Goal: Information Seeking & Learning: Learn about a topic

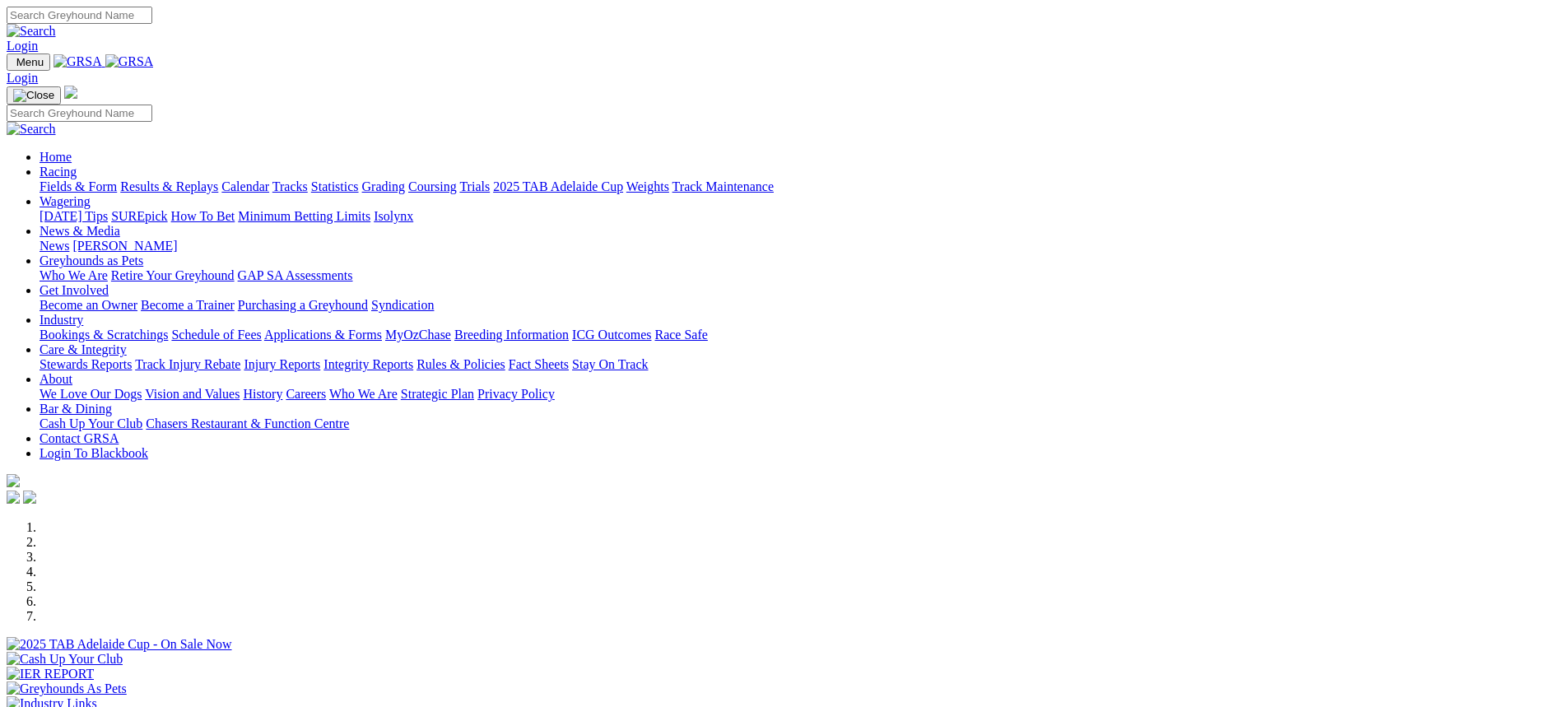
scroll to position [494, 0]
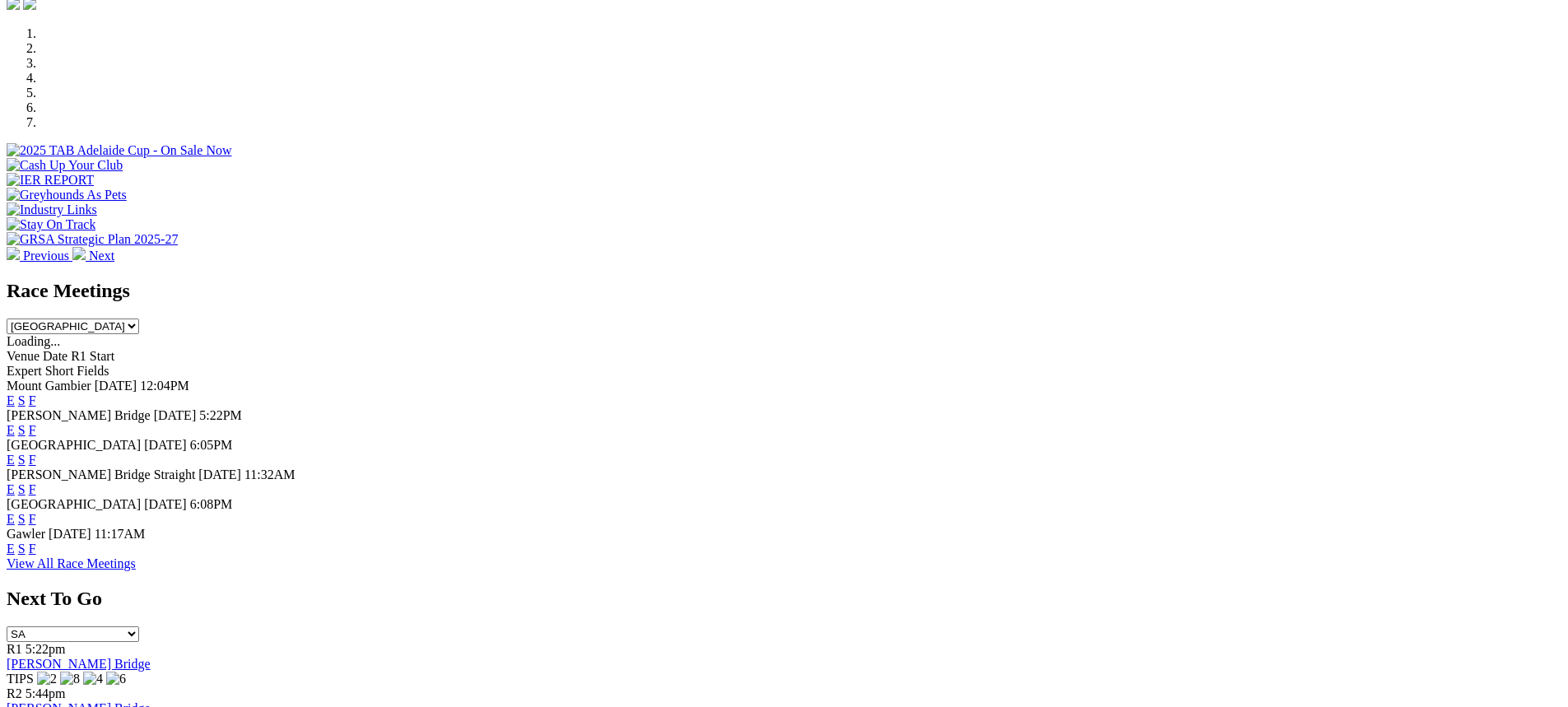
click at [36, 453] on link "F" at bounding box center [32, 460] width 8 height 14
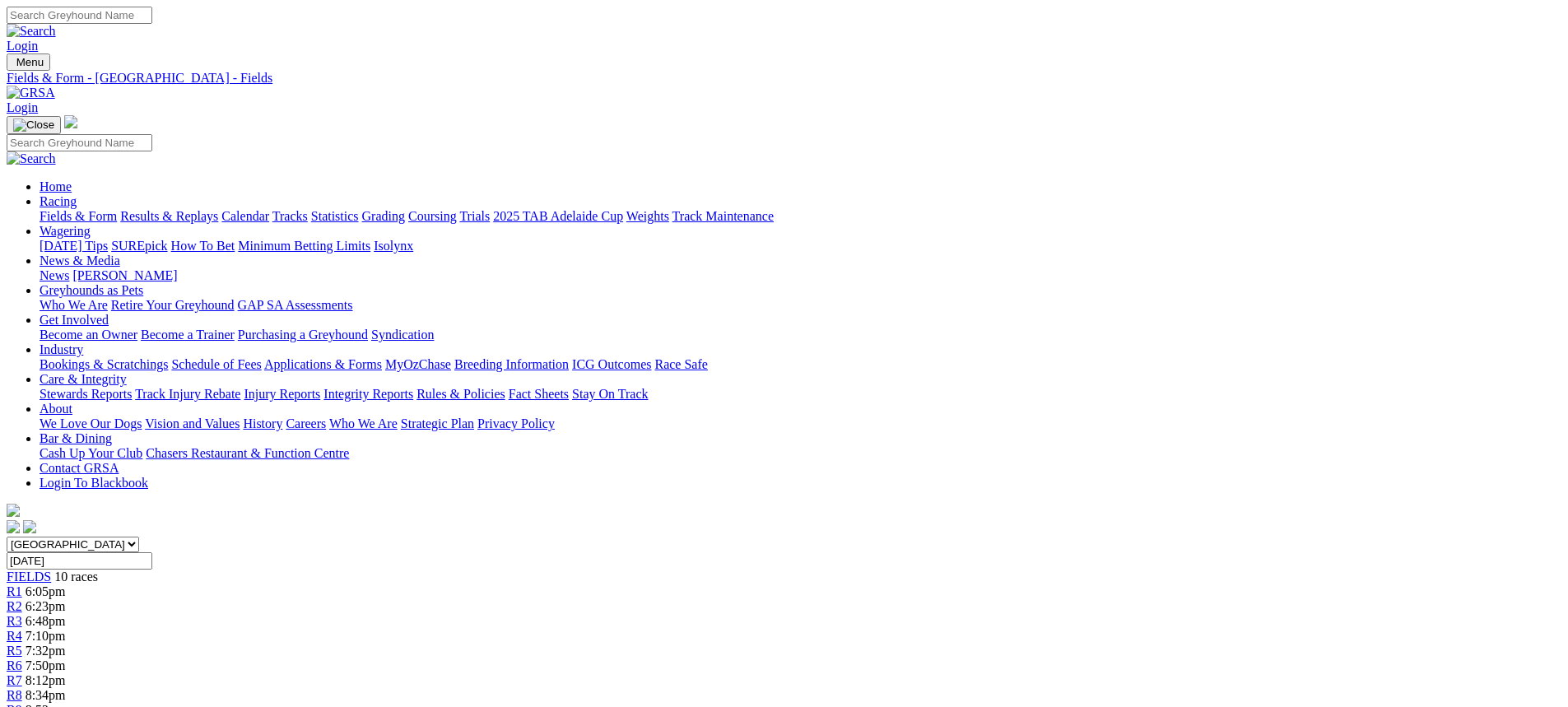
click at [117, 209] on link "Fields & Form" at bounding box center [78, 216] width 78 height 14
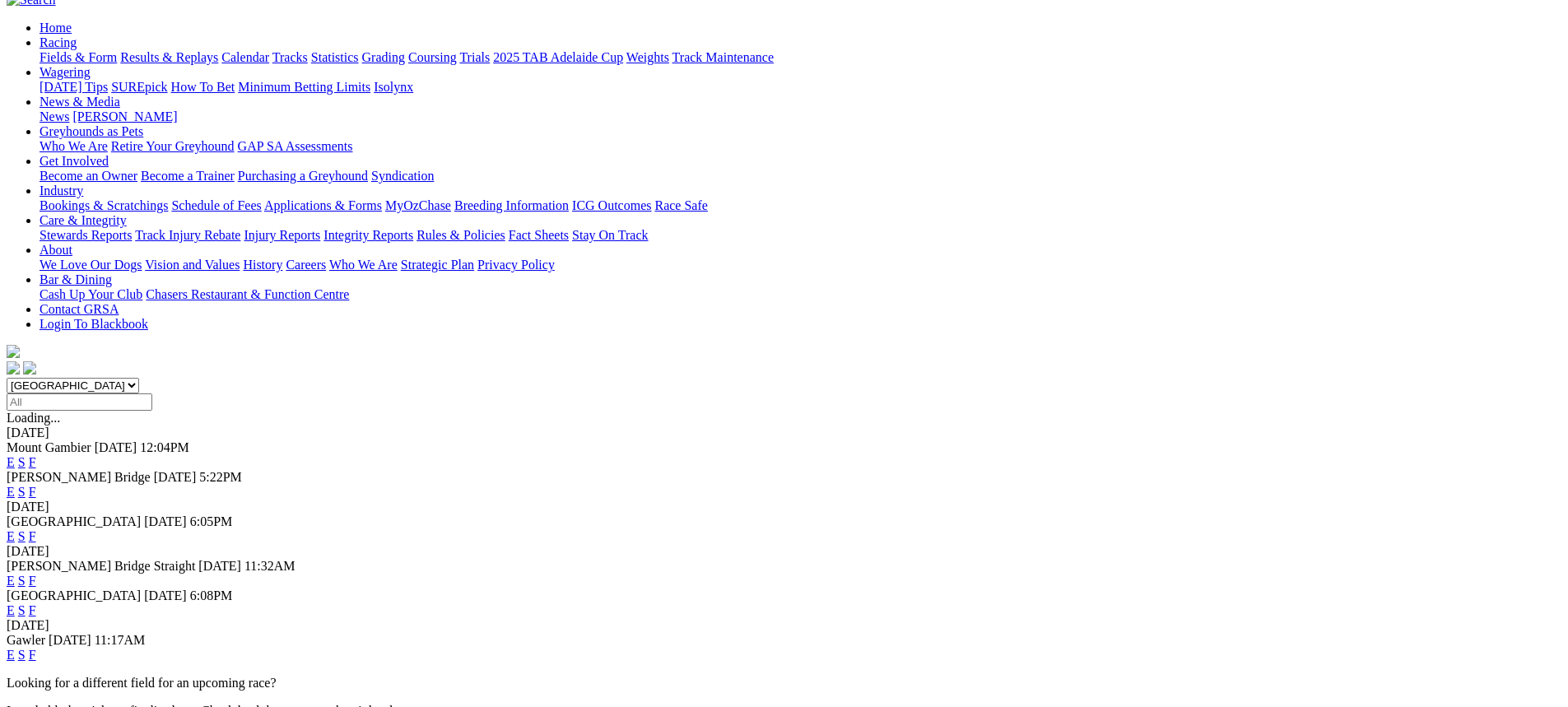
scroll to position [165, 0]
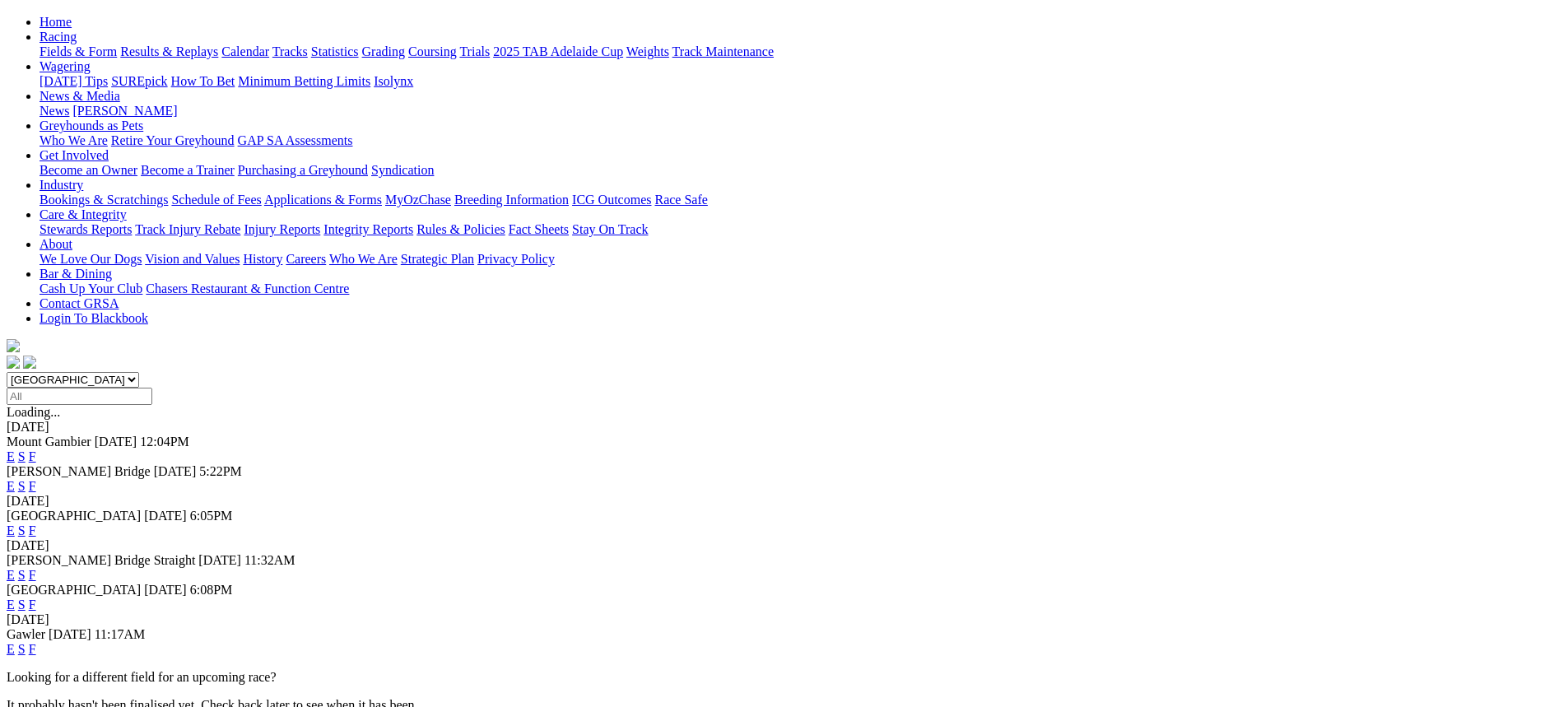
click at [36, 568] on link "F" at bounding box center [32, 575] width 8 height 14
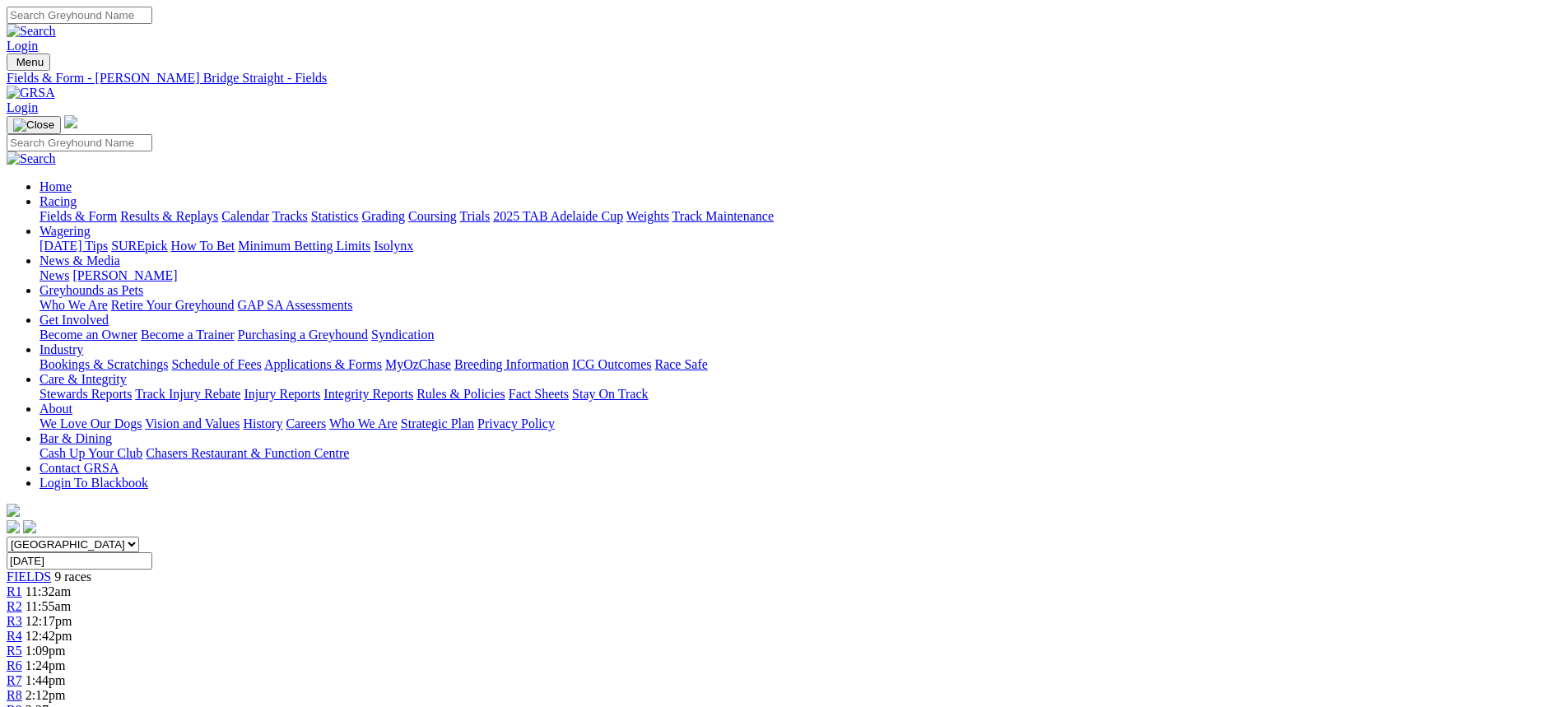
click at [117, 209] on link "Fields & Form" at bounding box center [78, 216] width 78 height 14
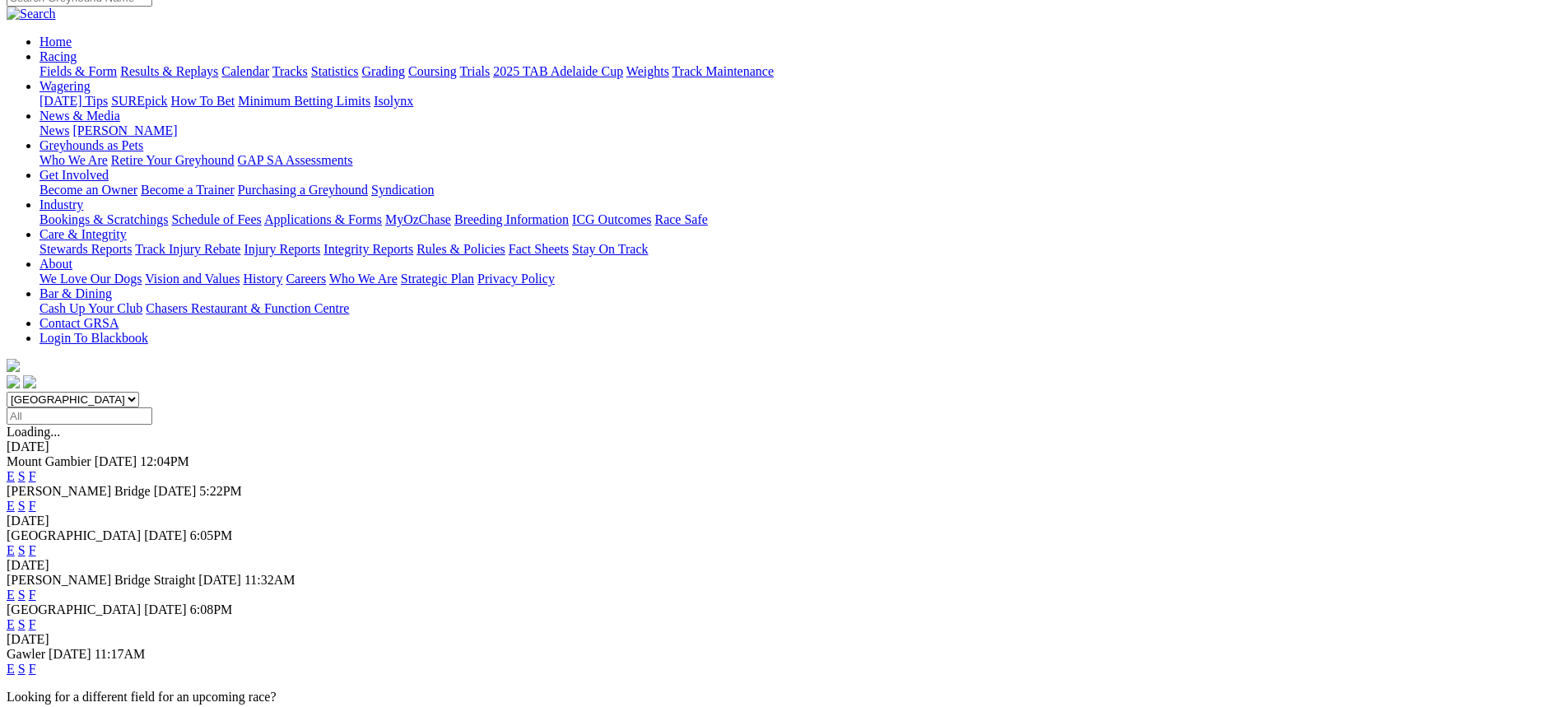
scroll to position [165, 0]
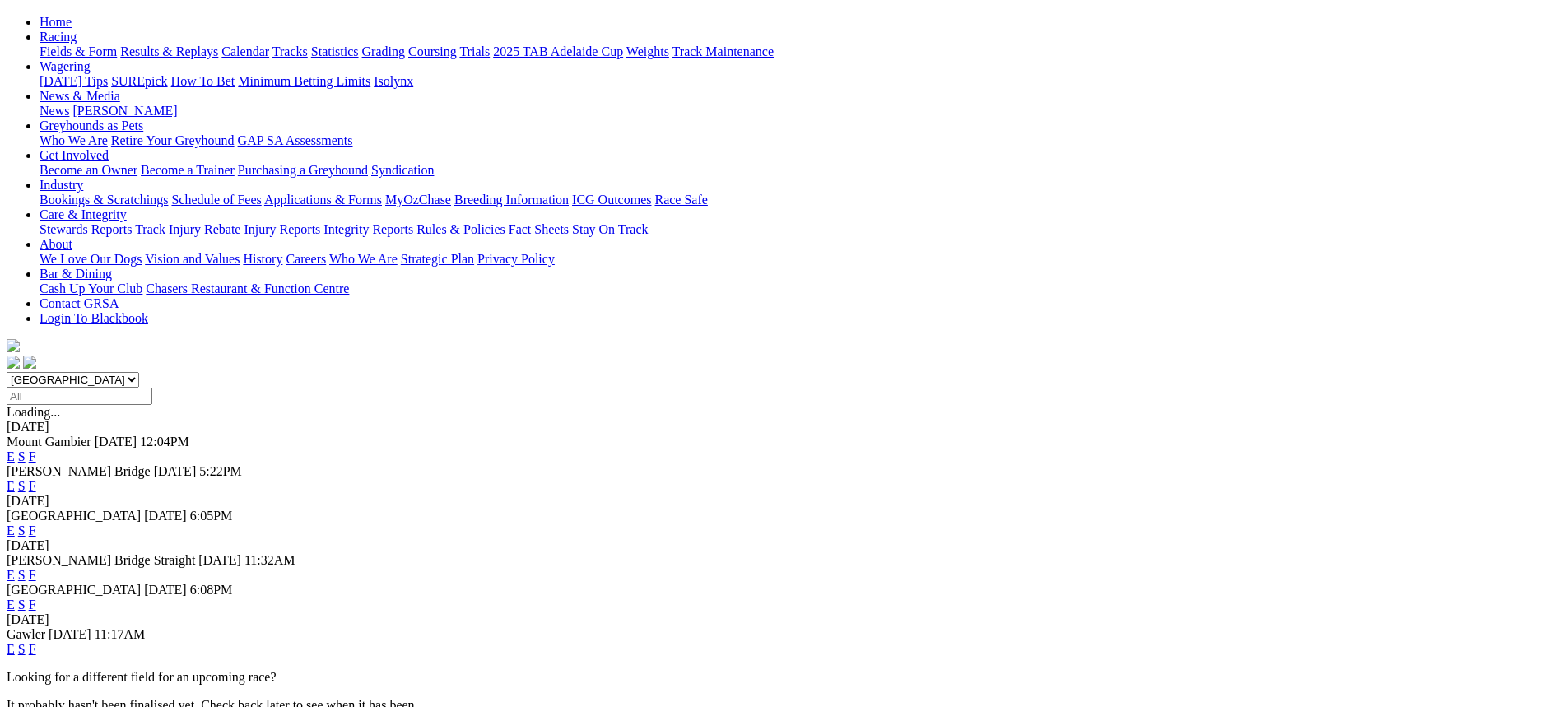
click at [36, 598] on link "F" at bounding box center [32, 605] width 8 height 14
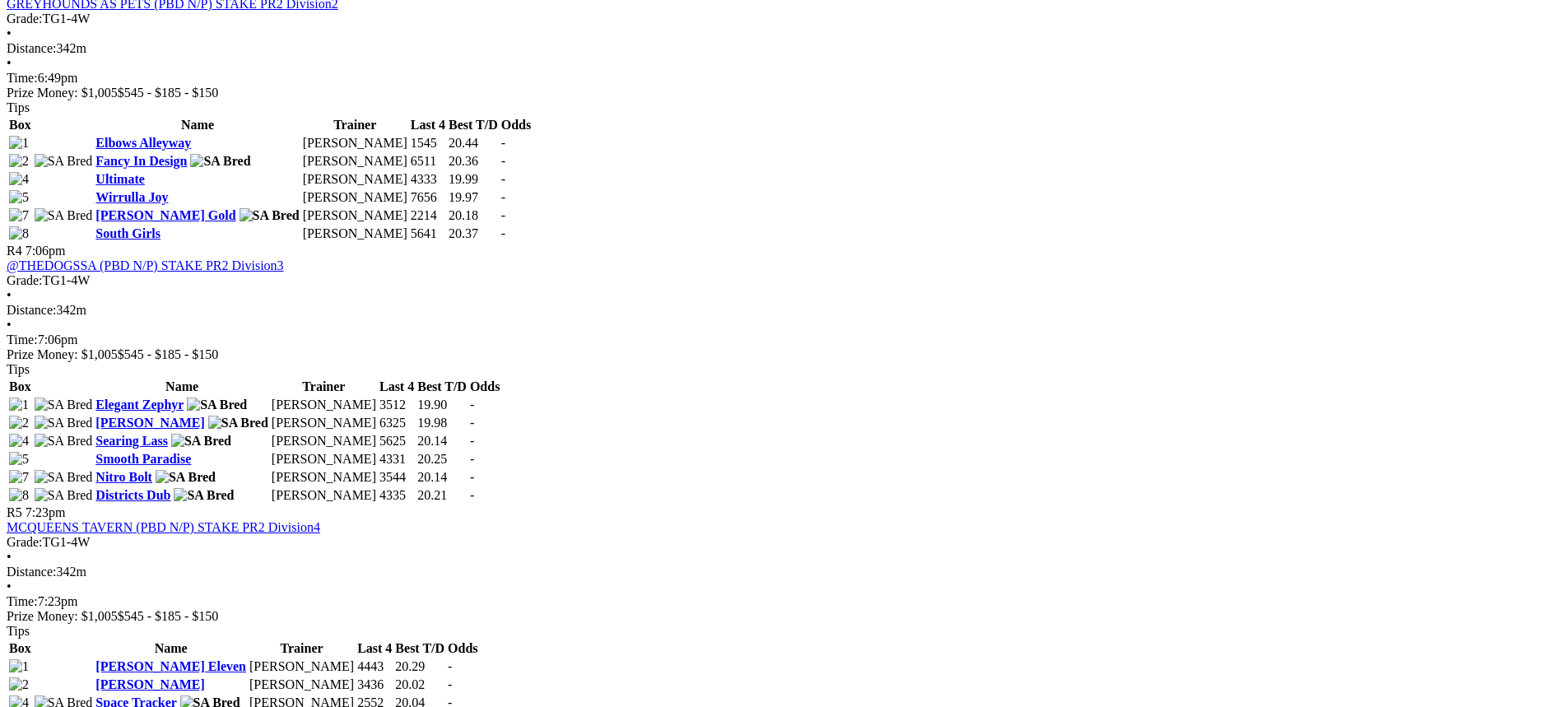
scroll to position [1318, 0]
